Goal: Task Accomplishment & Management: Manage account settings

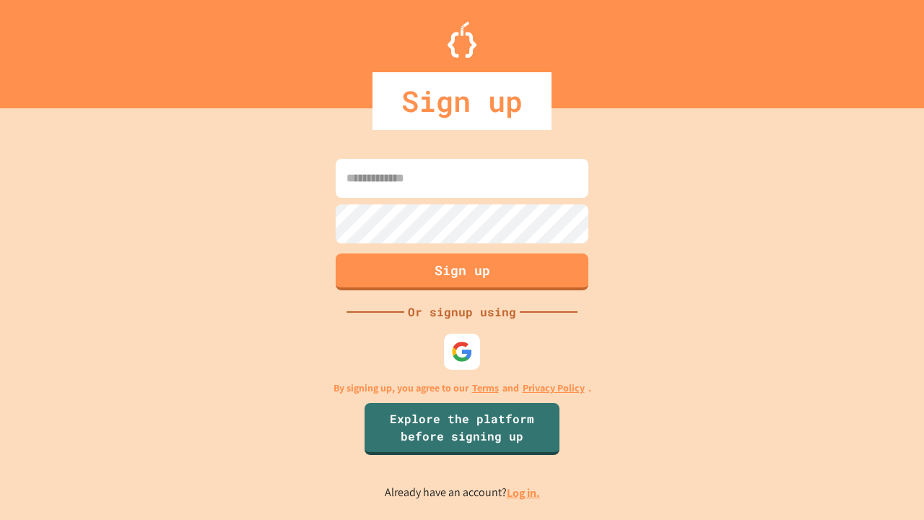
click at [524, 492] on link "Log in." at bounding box center [523, 492] width 33 height 15
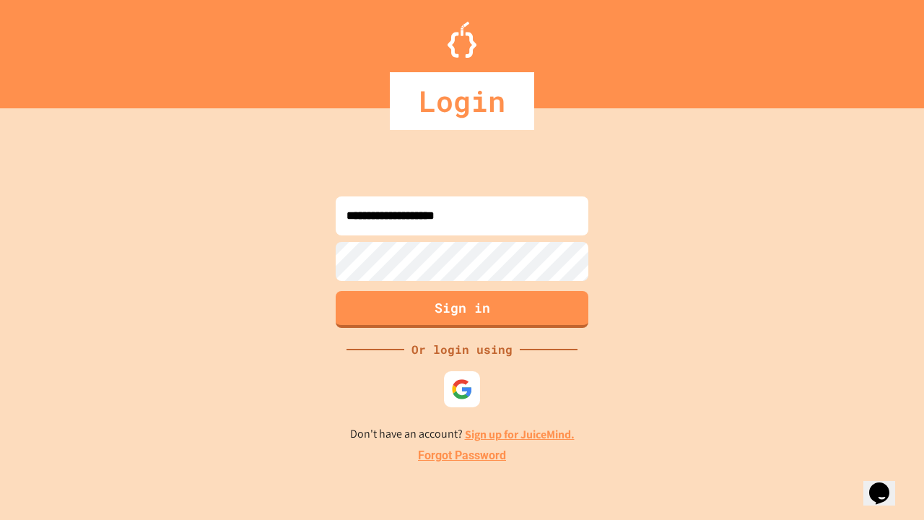
type input "**********"
